Goal: Task Accomplishment & Management: Use online tool/utility

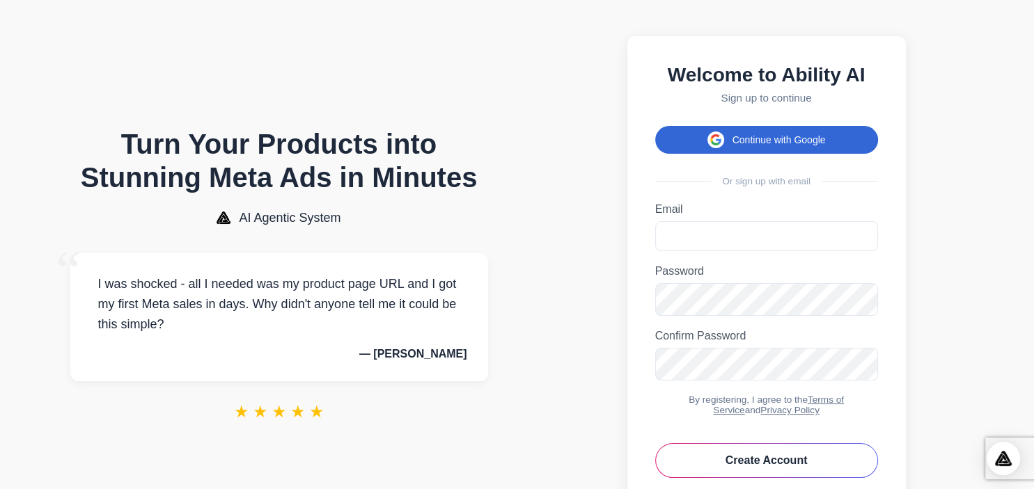
click at [798, 149] on button "Continue with Google" at bounding box center [766, 140] width 223 height 28
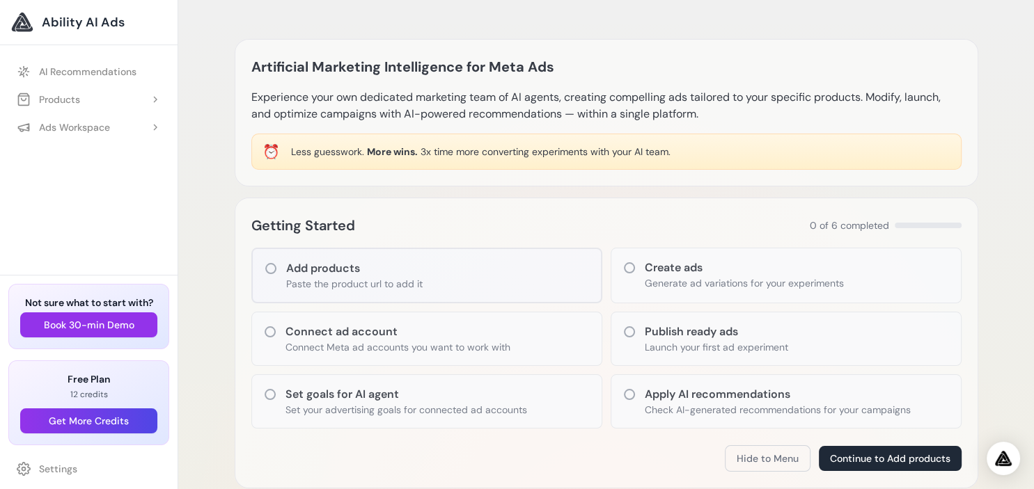
click at [750, 279] on p "Generate ad variations for your experiments" at bounding box center [744, 283] width 199 height 14
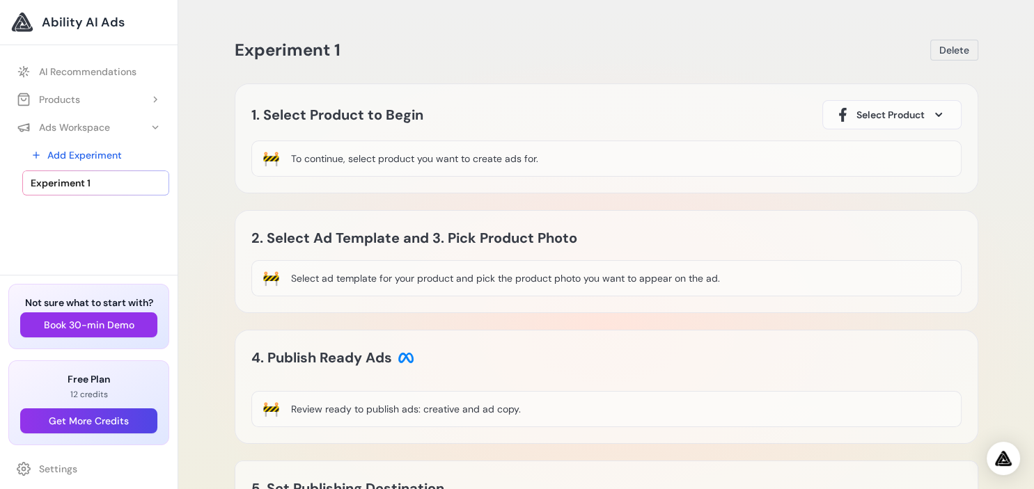
click at [902, 106] on button "Select Product" at bounding box center [891, 114] width 139 height 29
click at [937, 118] on span at bounding box center [938, 115] width 17 height 17
click at [807, 74] on div "Experiment 1 Delete Loading Experiment Processing experiment data... 1. Select …" at bounding box center [606, 308] width 766 height 582
click at [97, 99] on button "Products" at bounding box center [88, 99] width 161 height 25
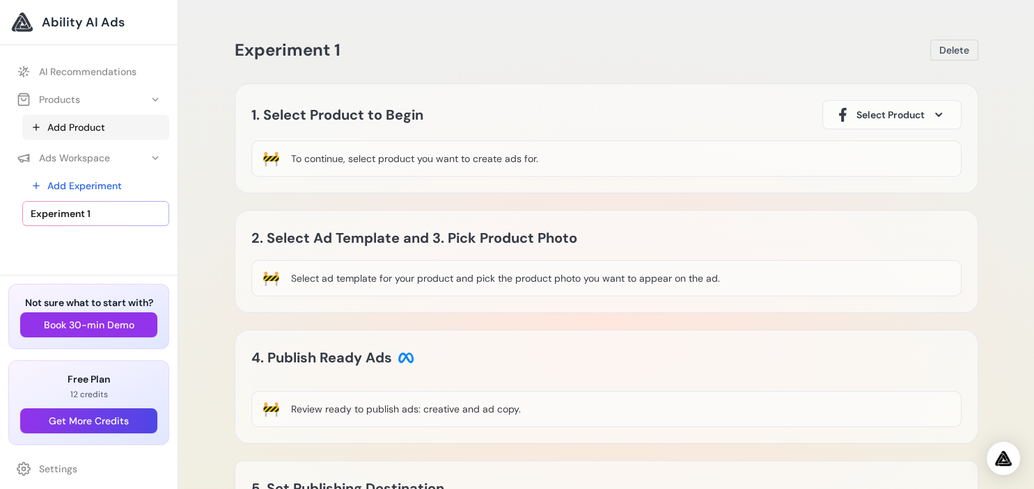
click at [96, 120] on link "Add Product" at bounding box center [95, 127] width 147 height 25
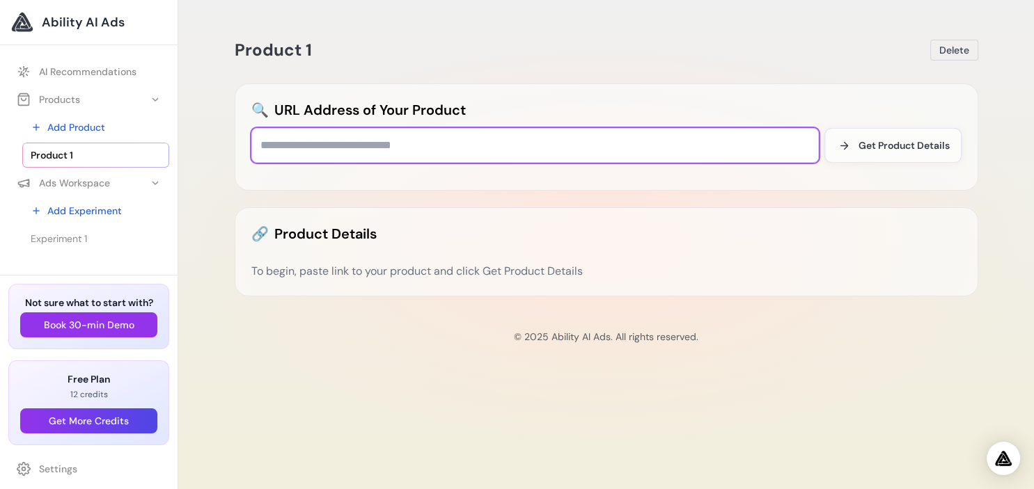
click at [478, 158] on input "text" at bounding box center [534, 145] width 567 height 35
paste input "**********"
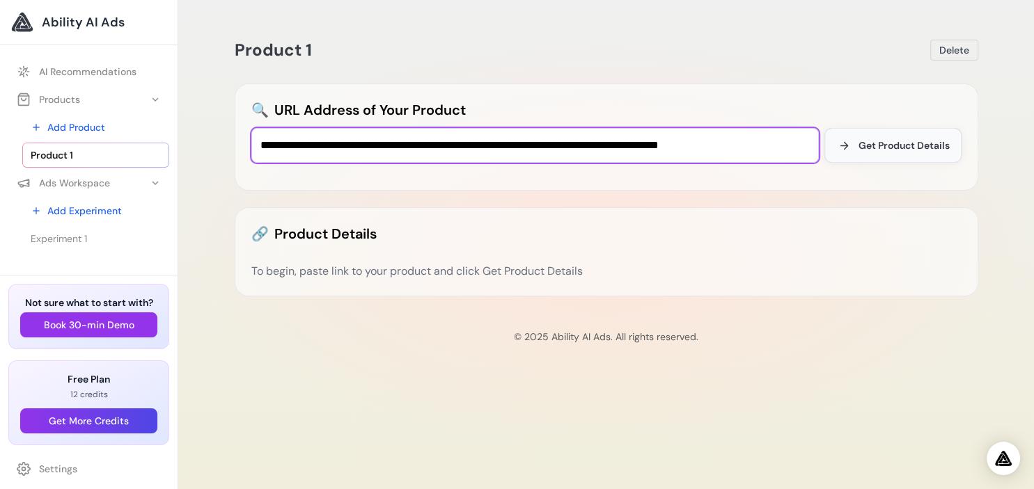
type input "**********"
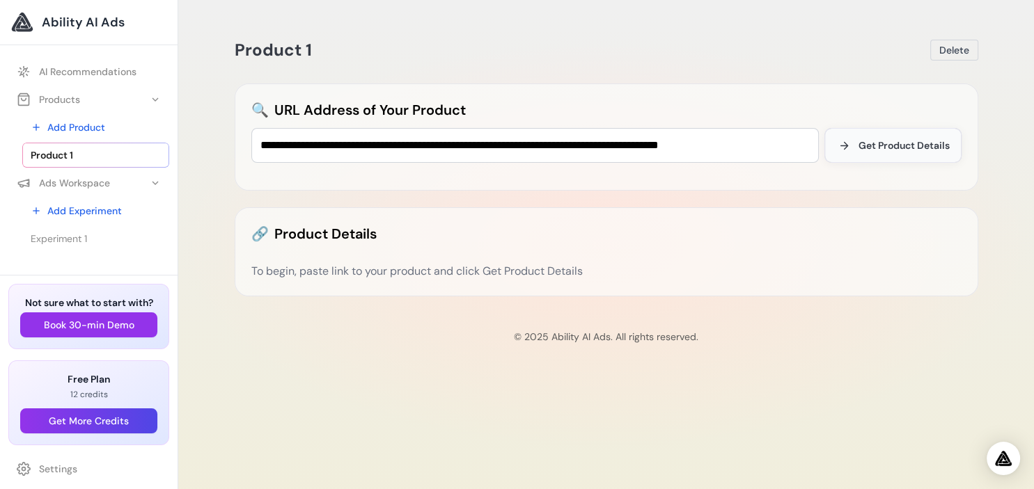
click at [851, 143] on span at bounding box center [844, 145] width 17 height 17
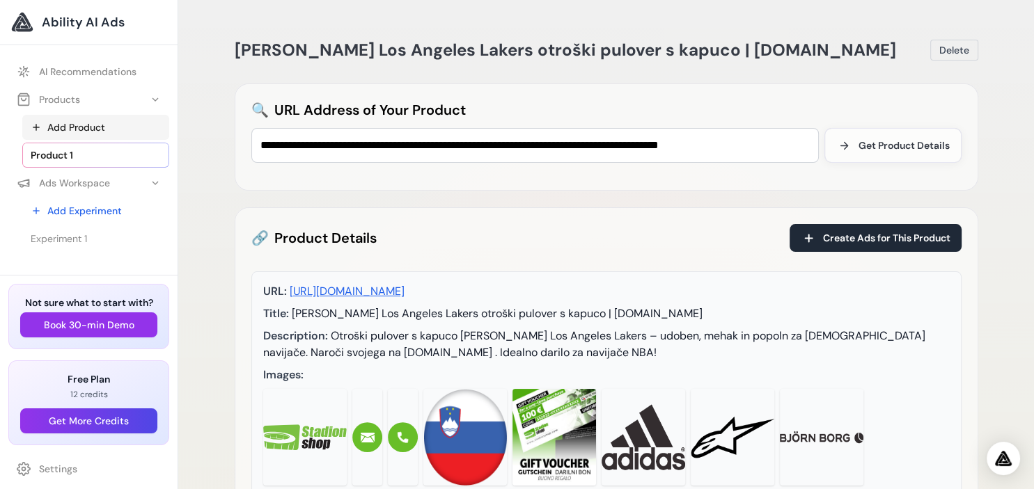
click at [100, 125] on link "Add Product" at bounding box center [95, 127] width 147 height 25
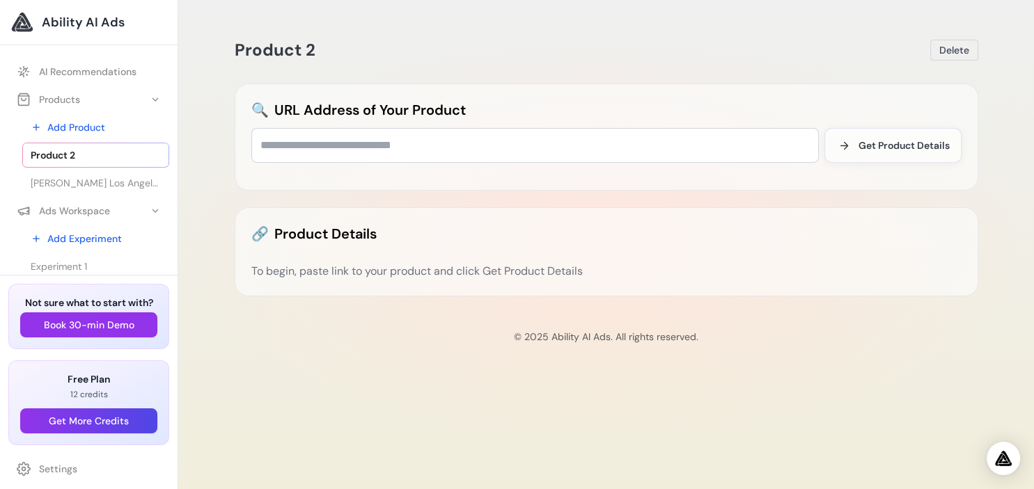
click at [574, 252] on div "🔗 Product Details To begin, paste link to your product and click Get Product De…" at bounding box center [607, 251] width 744 height 89
click at [98, 176] on link "[PERSON_NAME] Los Angeles Lakers otroški pulover s kapuco | [DOMAIN_NAME]" at bounding box center [95, 183] width 147 height 25
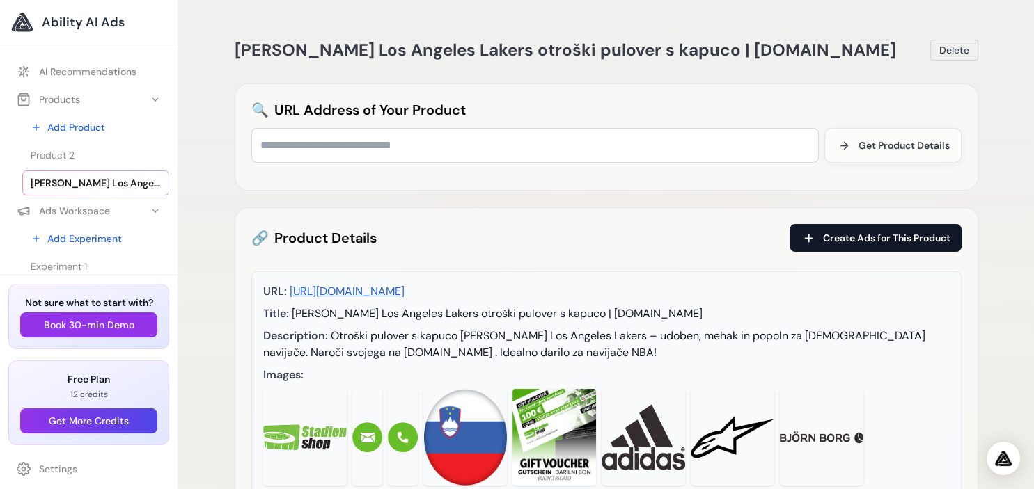
click at [880, 230] on button "Create Ads for This Product" at bounding box center [875, 238] width 172 height 28
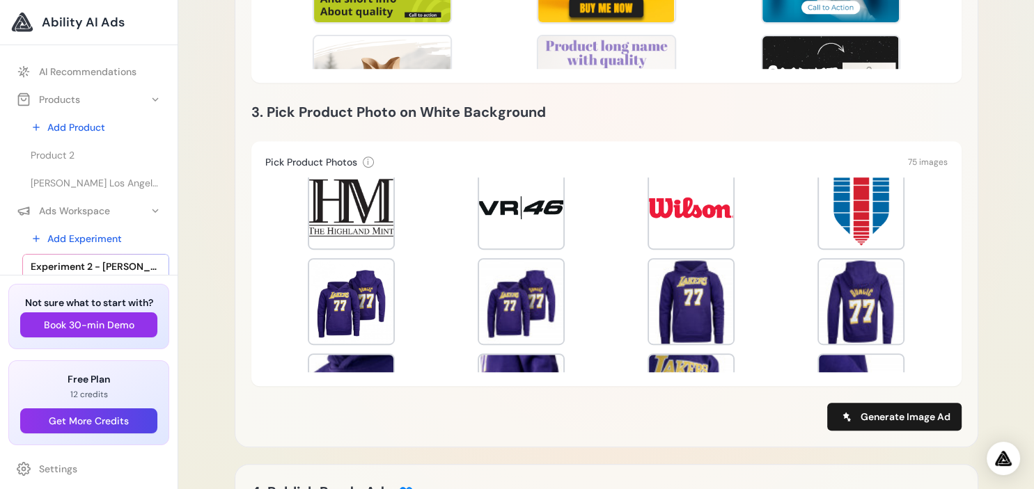
scroll to position [521, 0]
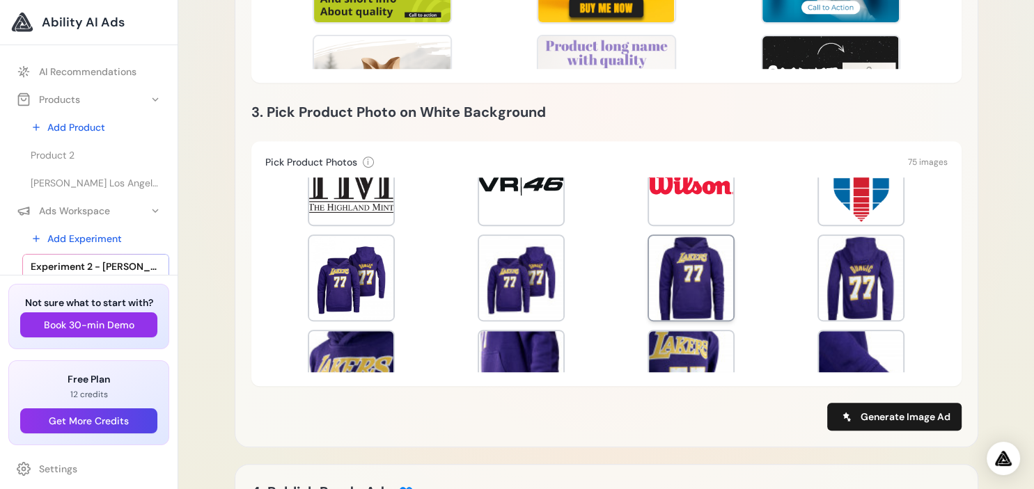
click at [700, 278] on div at bounding box center [691, 278] width 84 height 84
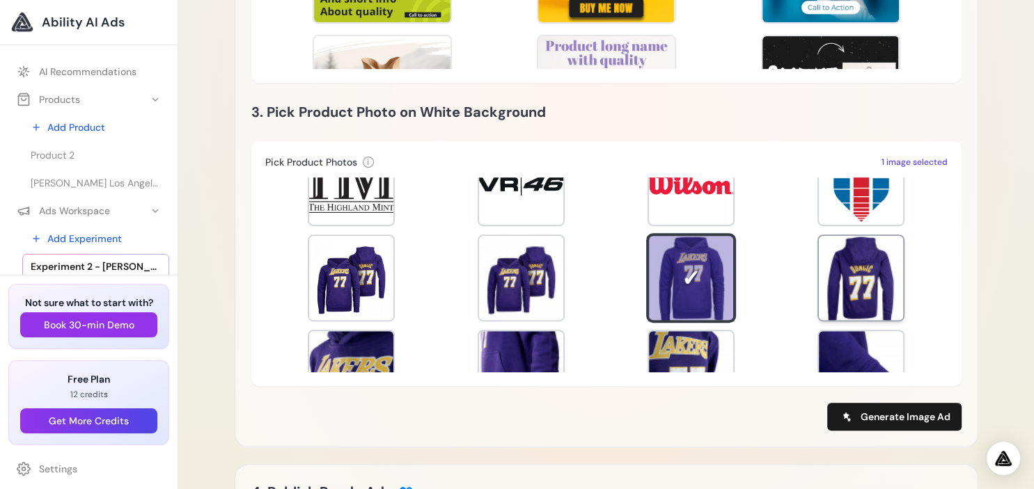
click at [856, 279] on div at bounding box center [861, 278] width 84 height 84
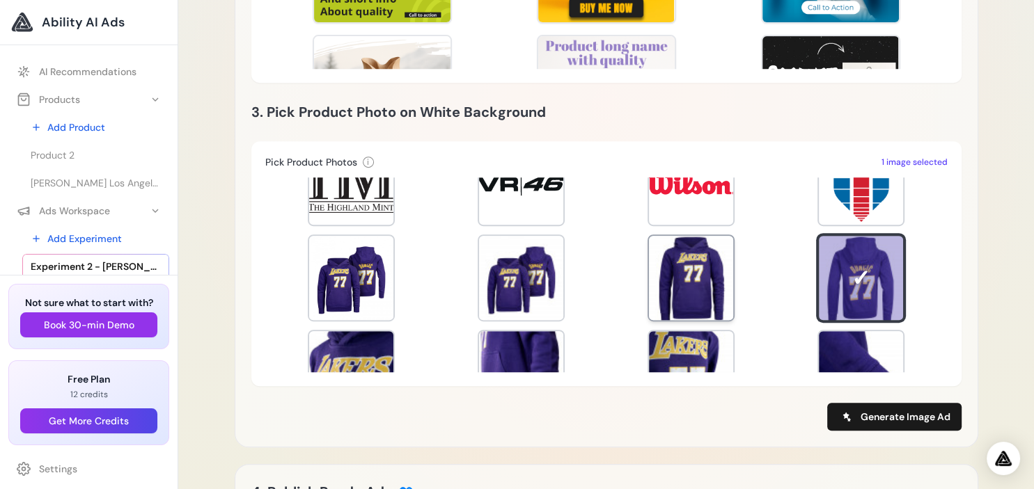
click at [709, 274] on div at bounding box center [691, 278] width 84 height 84
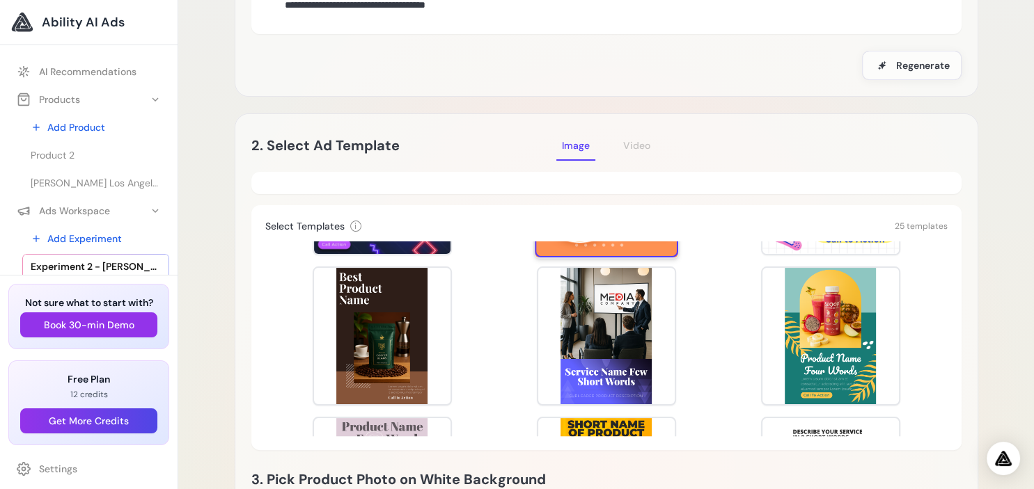
scroll to position [347, 0]
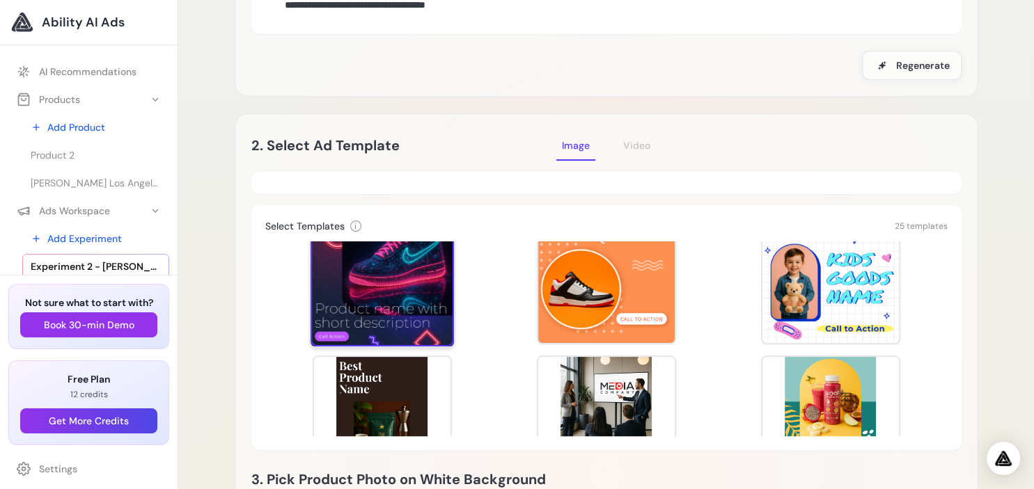
click at [405, 287] on div at bounding box center [381, 274] width 143 height 143
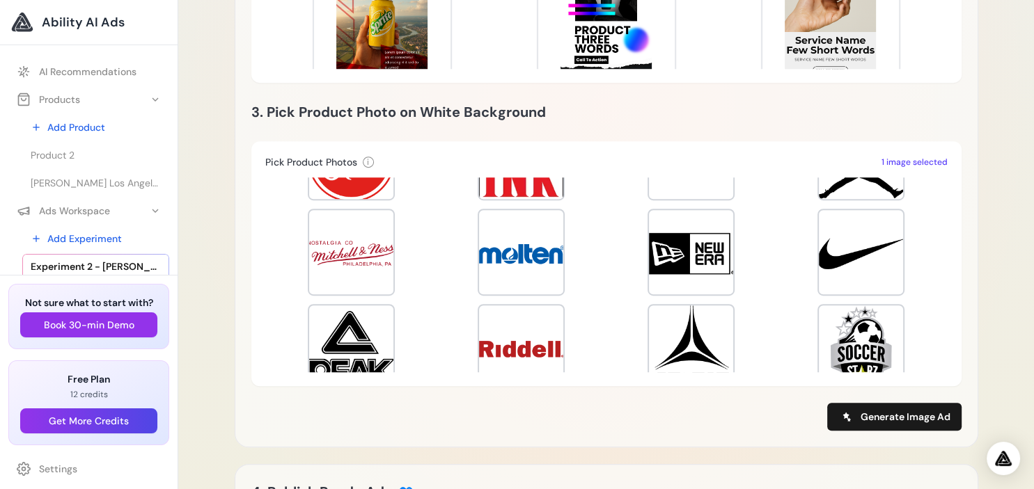
scroll to position [661, 0]
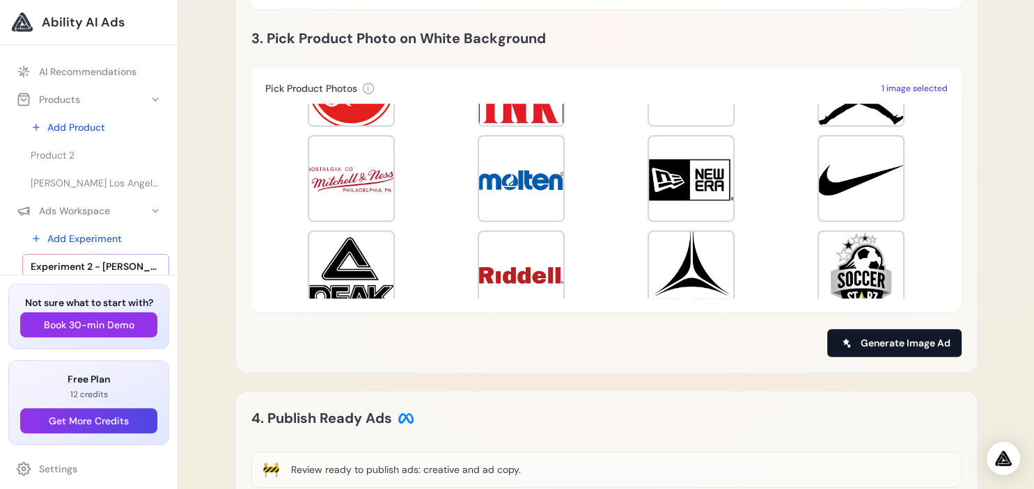
click at [919, 340] on span "Generate Image Ad" at bounding box center [905, 343] width 90 height 14
type input "**********"
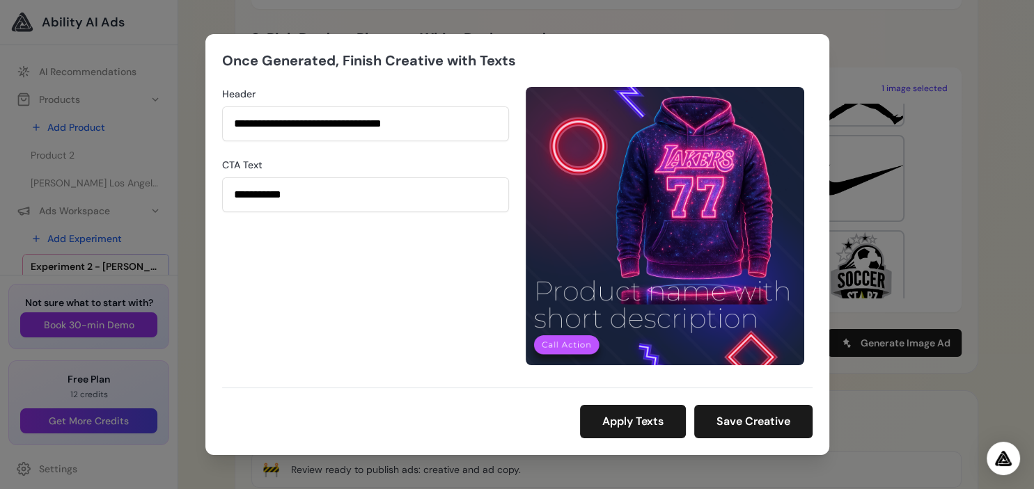
click at [910, 256] on div "**********" at bounding box center [517, 244] width 1034 height 489
click at [741, 429] on button "Save Creative" at bounding box center [753, 421] width 118 height 33
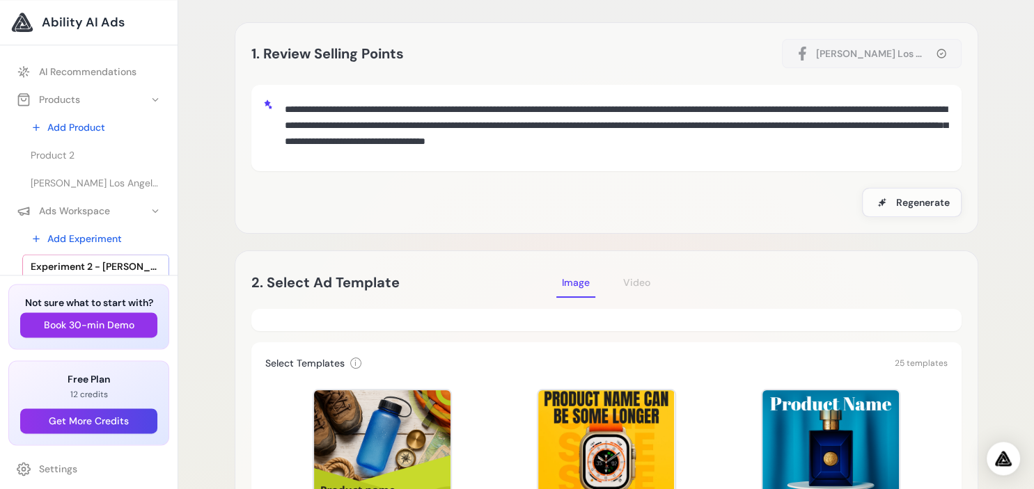
scroll to position [0, 0]
